Goal: Transaction & Acquisition: Purchase product/service

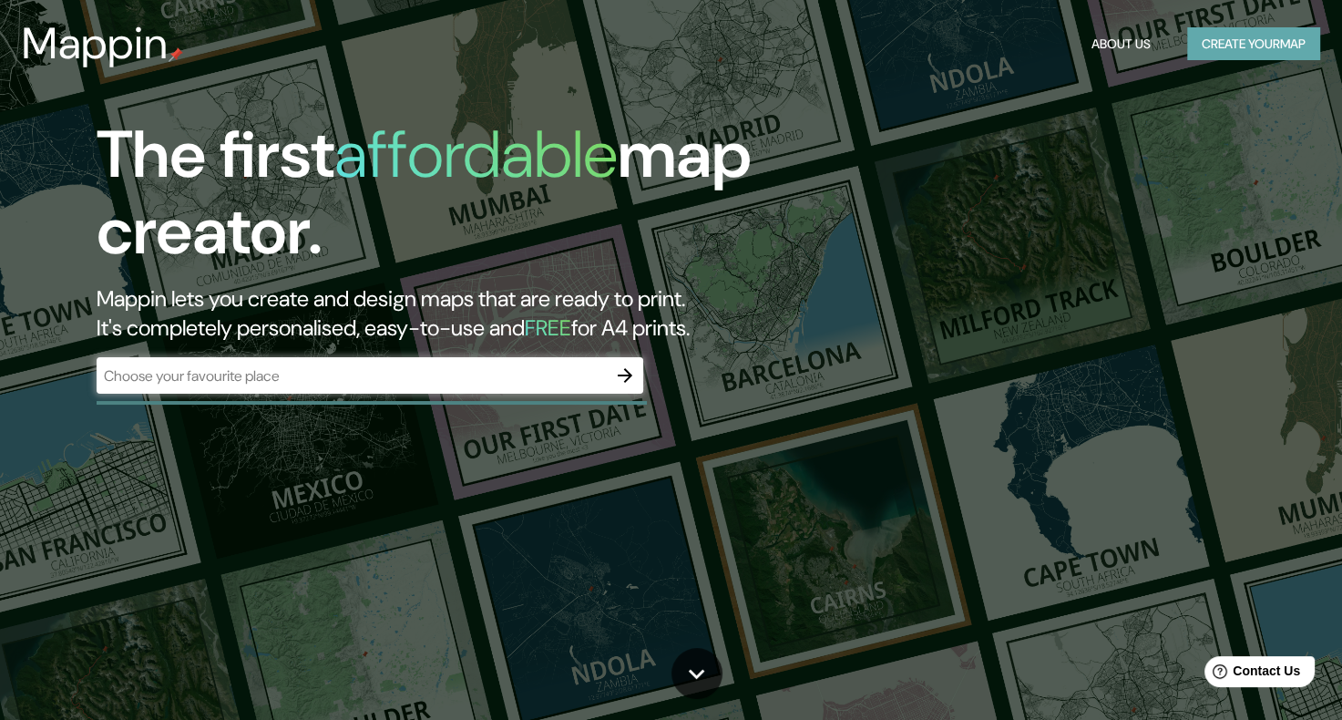
click at [1230, 50] on button "Create your map" at bounding box center [1253, 44] width 133 height 34
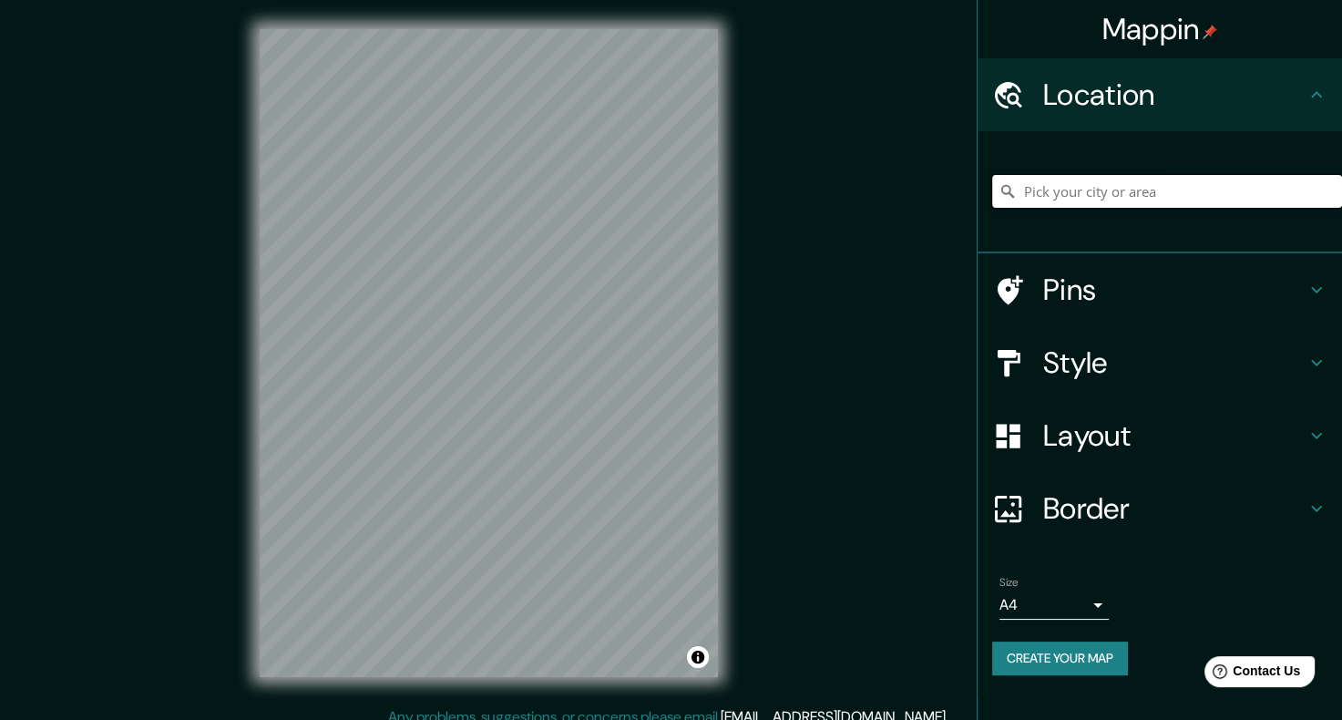
click at [1060, 187] on input "Pick your city or area" at bounding box center [1167, 191] width 350 height 33
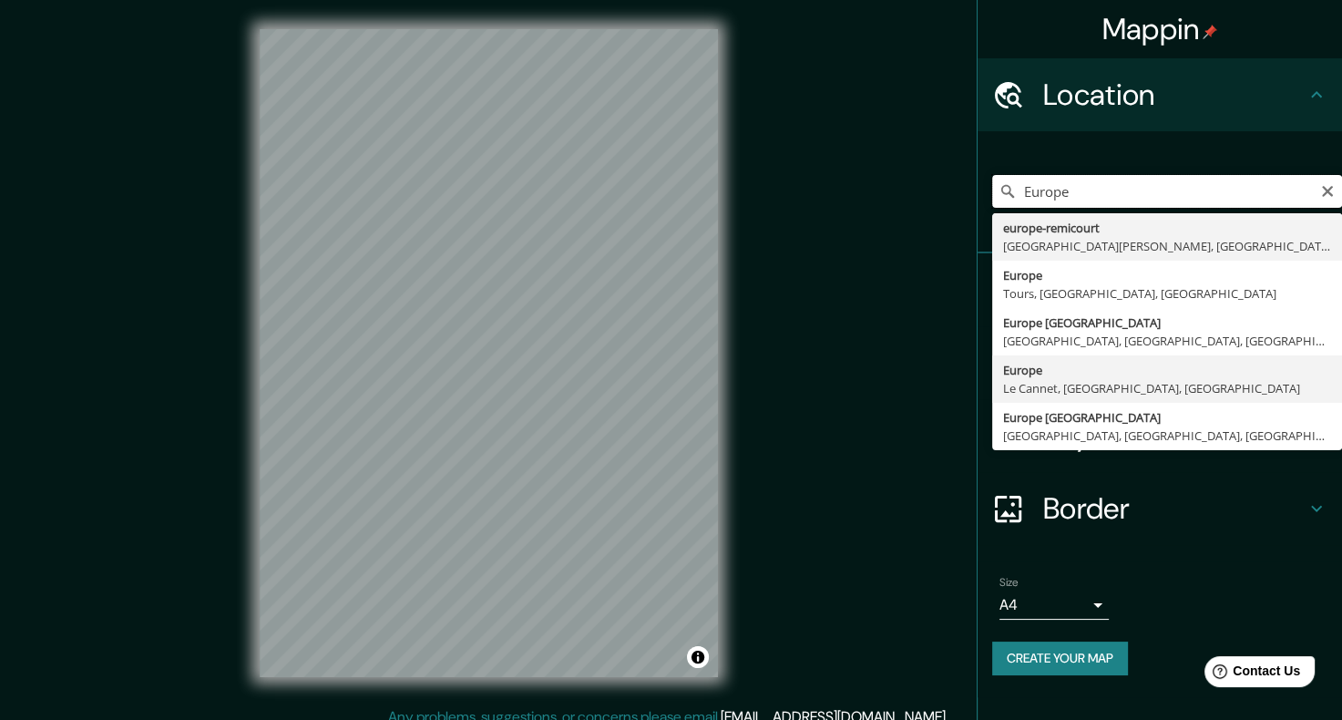
scroll to position [15, 0]
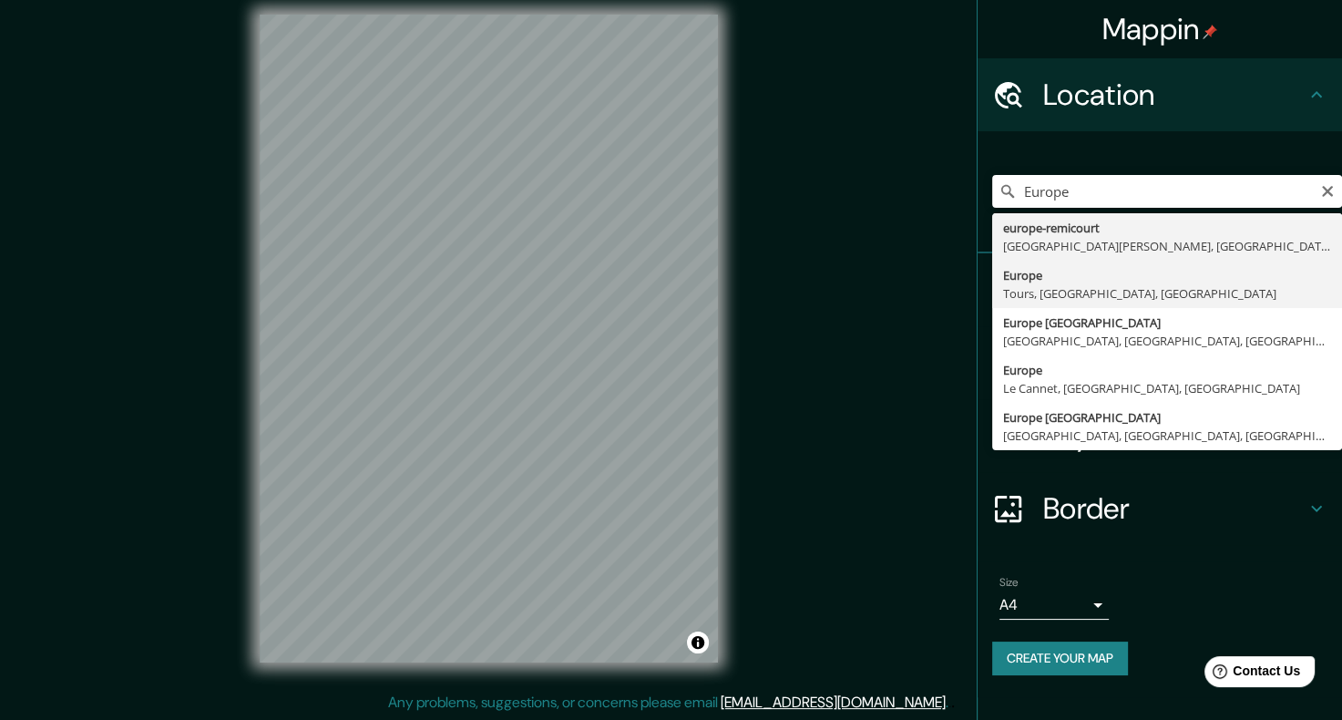
type input "Europe, [GEOGRAPHIC_DATA], [GEOGRAPHIC_DATA], [GEOGRAPHIC_DATA]"
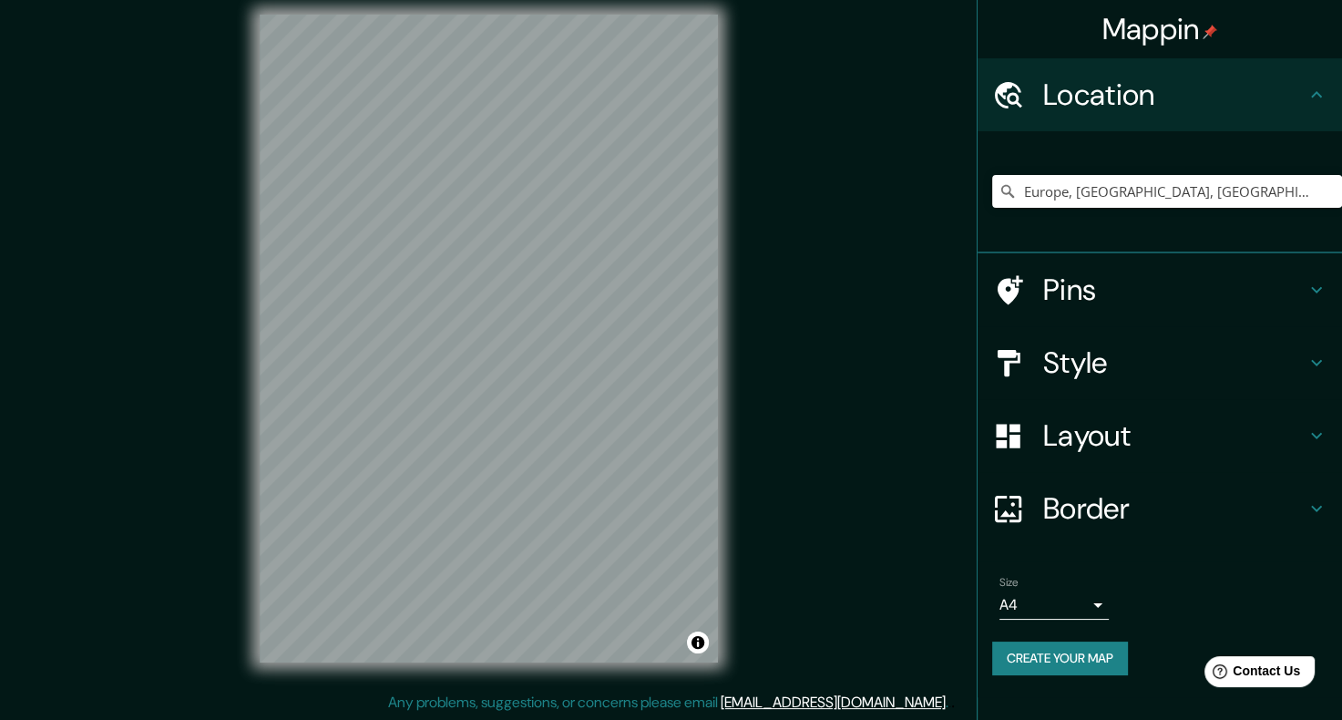
click at [1133, 350] on h4 "Style" at bounding box center [1174, 362] width 262 height 36
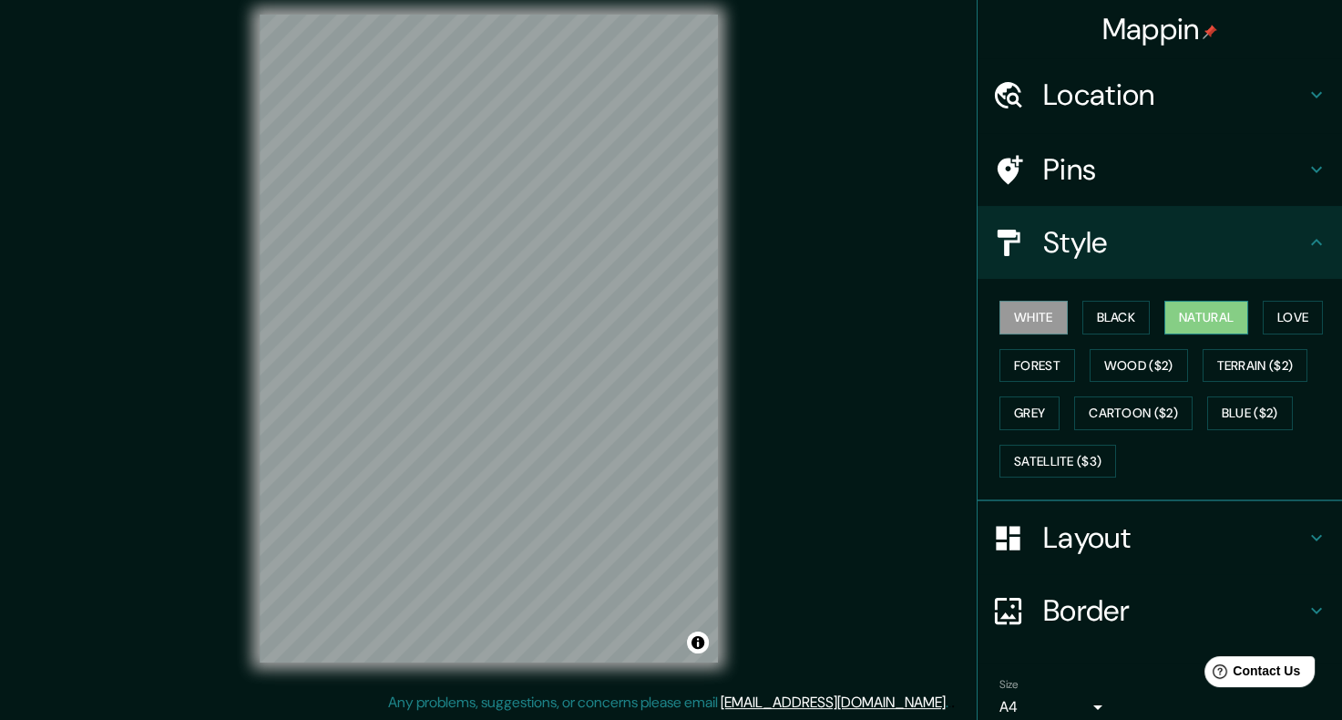
click at [1184, 322] on button "Natural" at bounding box center [1206, 318] width 84 height 34
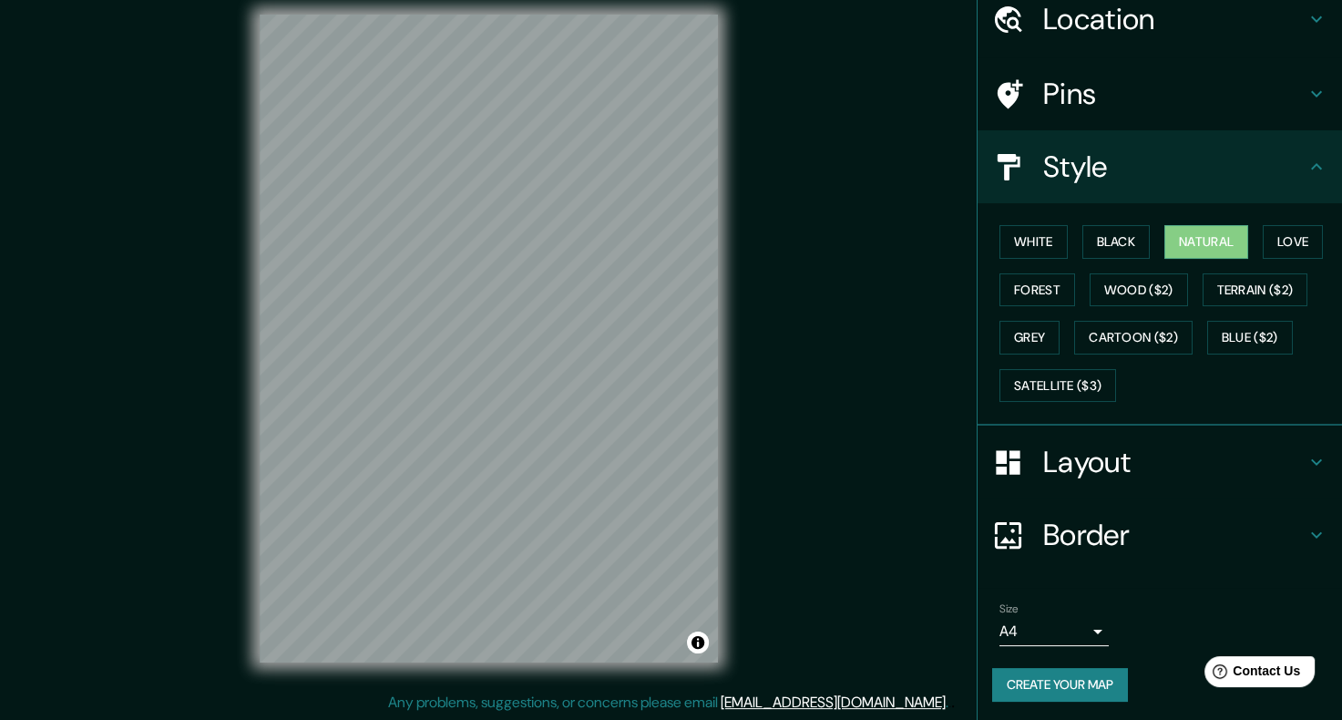
click at [1071, 451] on h4 "Layout" at bounding box center [1174, 462] width 262 height 36
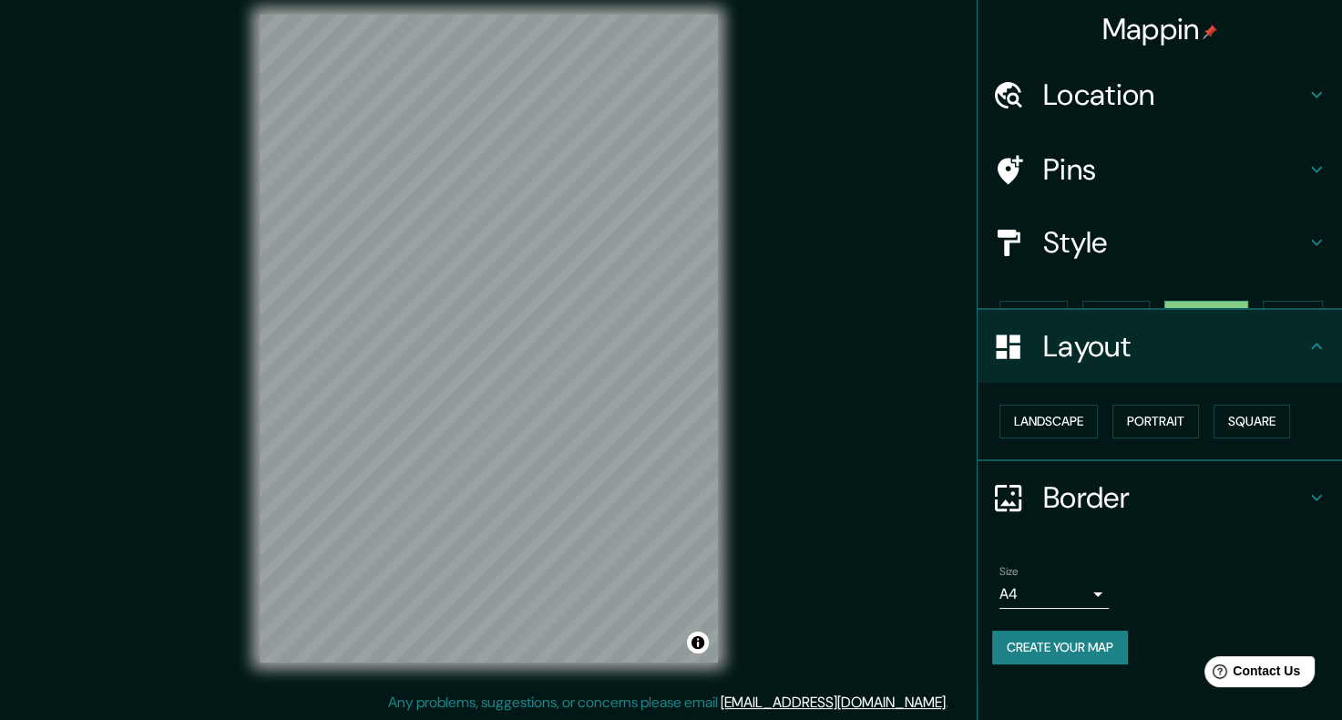
scroll to position [0, 0]
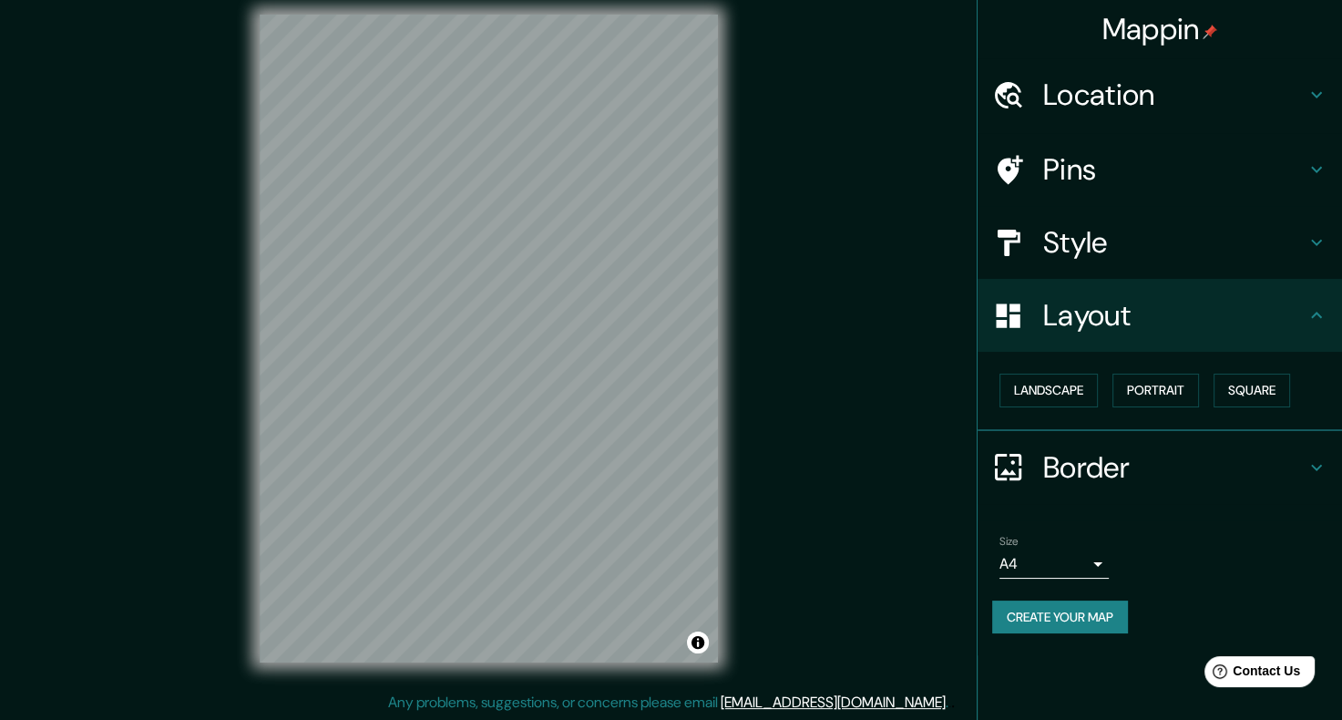
click at [1080, 455] on h4 "Border" at bounding box center [1174, 467] width 262 height 36
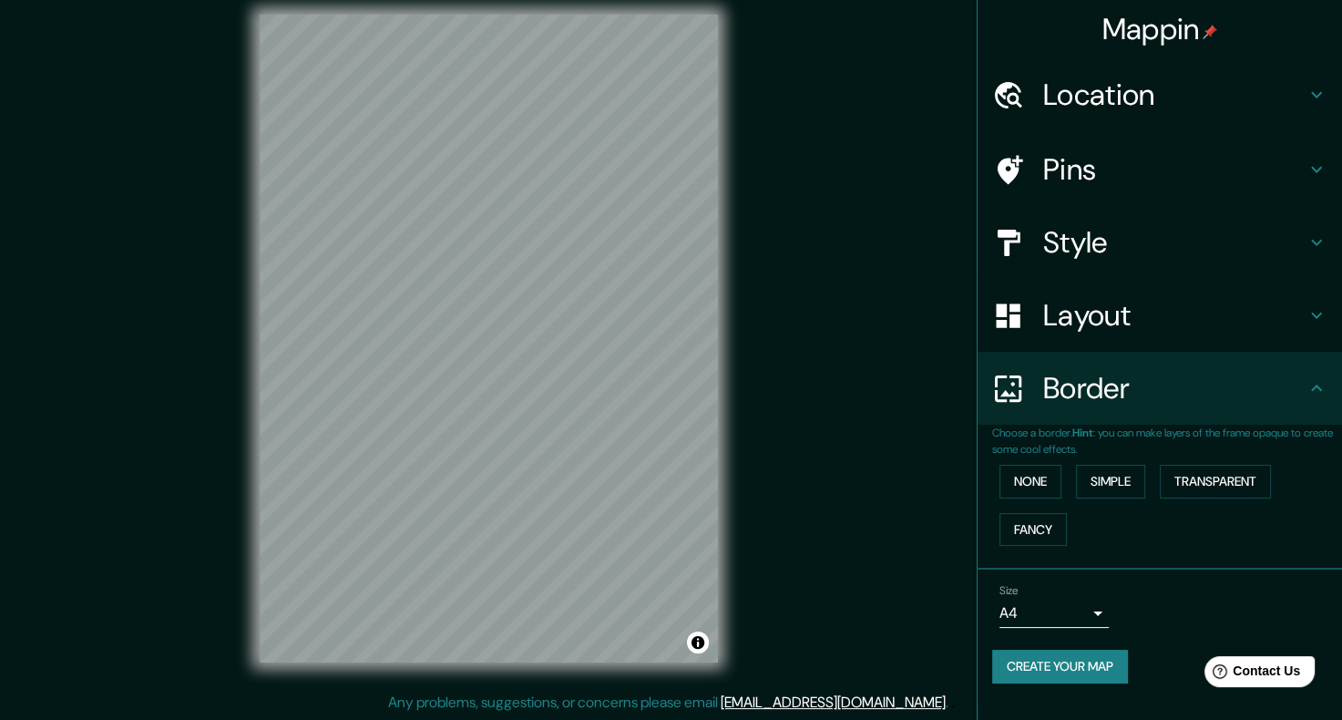
click at [1082, 409] on div "Border" at bounding box center [1159, 388] width 364 height 73
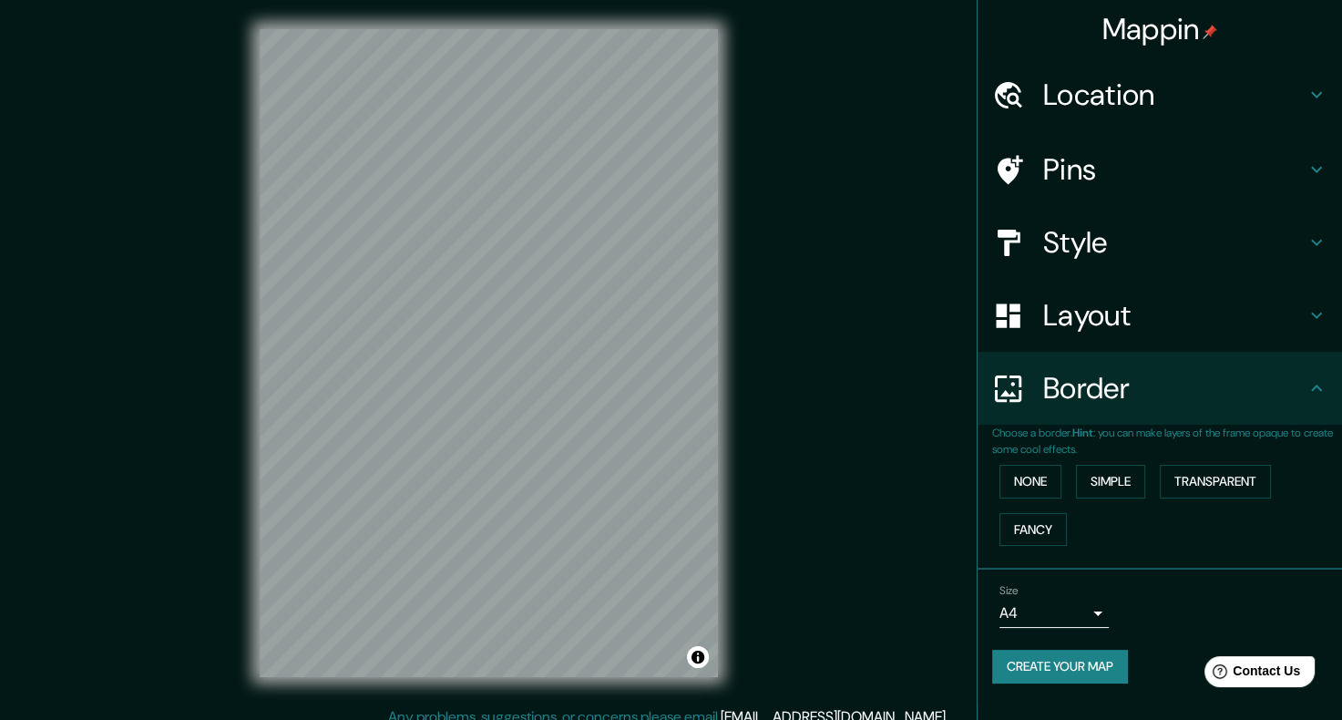
click at [1086, 81] on h4 "Location" at bounding box center [1174, 95] width 262 height 36
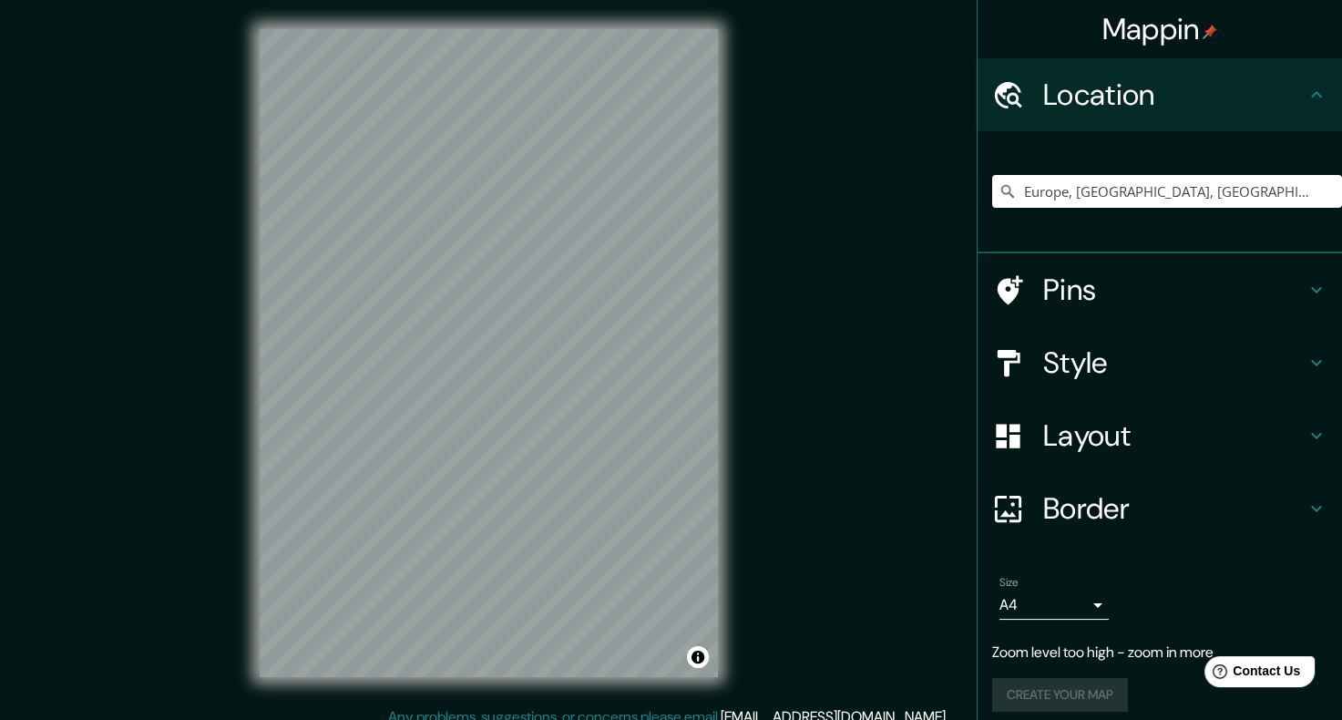
scroll to position [15, 0]
